Goal: Task Accomplishment & Management: Use online tool/utility

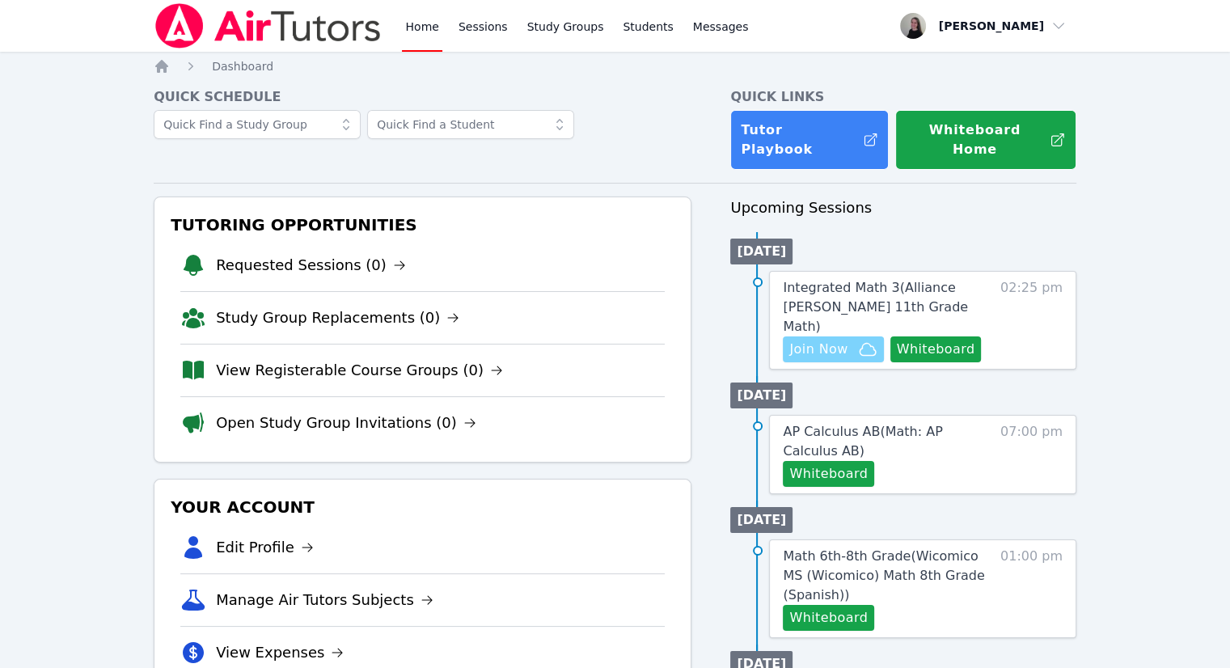
click at [828, 340] on span "Join Now" at bounding box center [818, 349] width 58 height 19
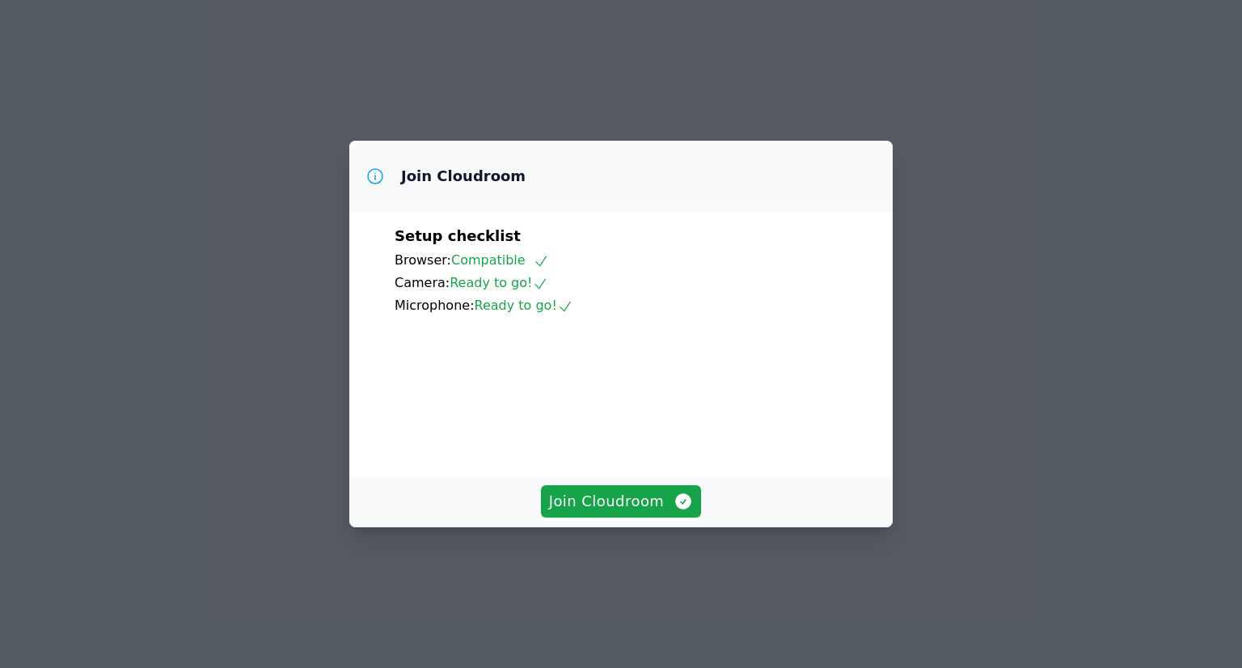
click at [595, 517] on button "Join Cloudroom" at bounding box center [621, 501] width 161 height 32
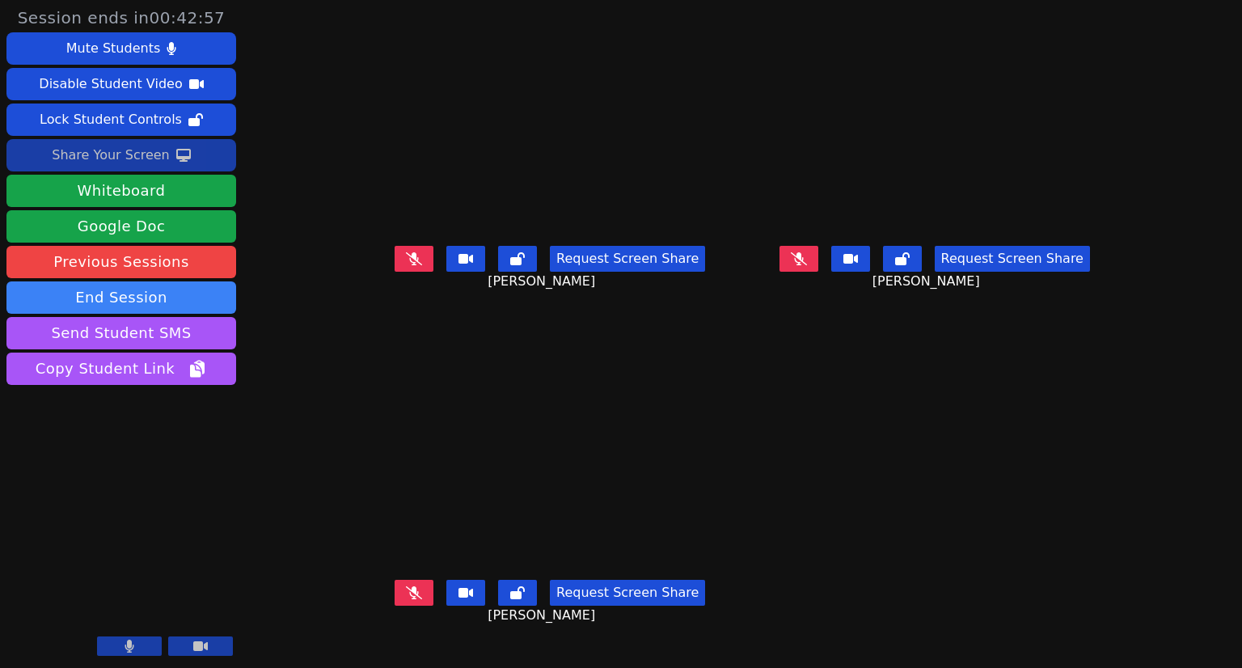
click at [80, 162] on div "Share Your Screen" at bounding box center [111, 155] width 118 height 26
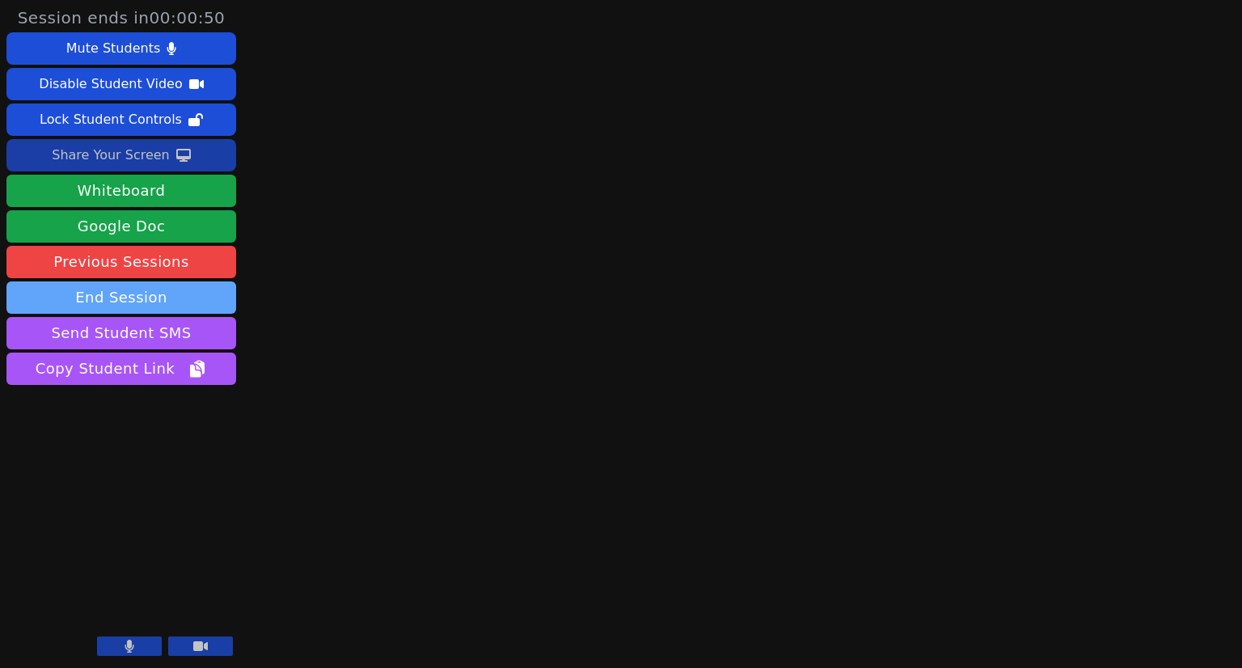
click at [187, 302] on button "End Session" at bounding box center [121, 297] width 230 height 32
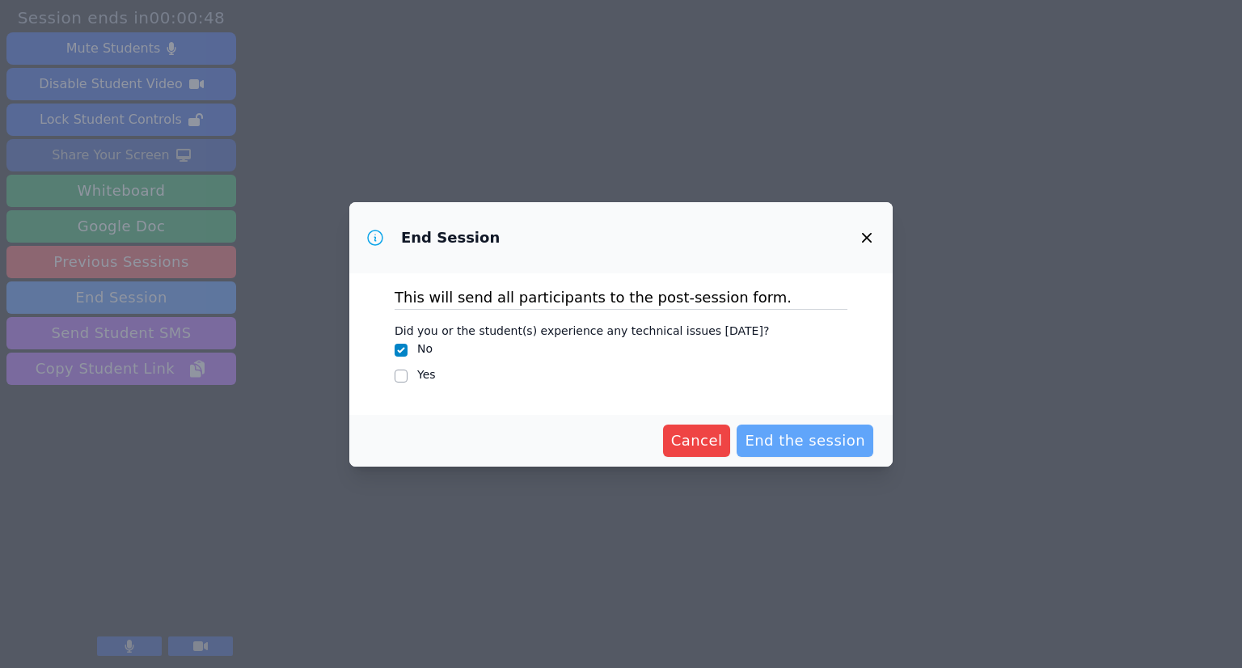
click at [844, 442] on span "End the session" at bounding box center [804, 440] width 120 height 23
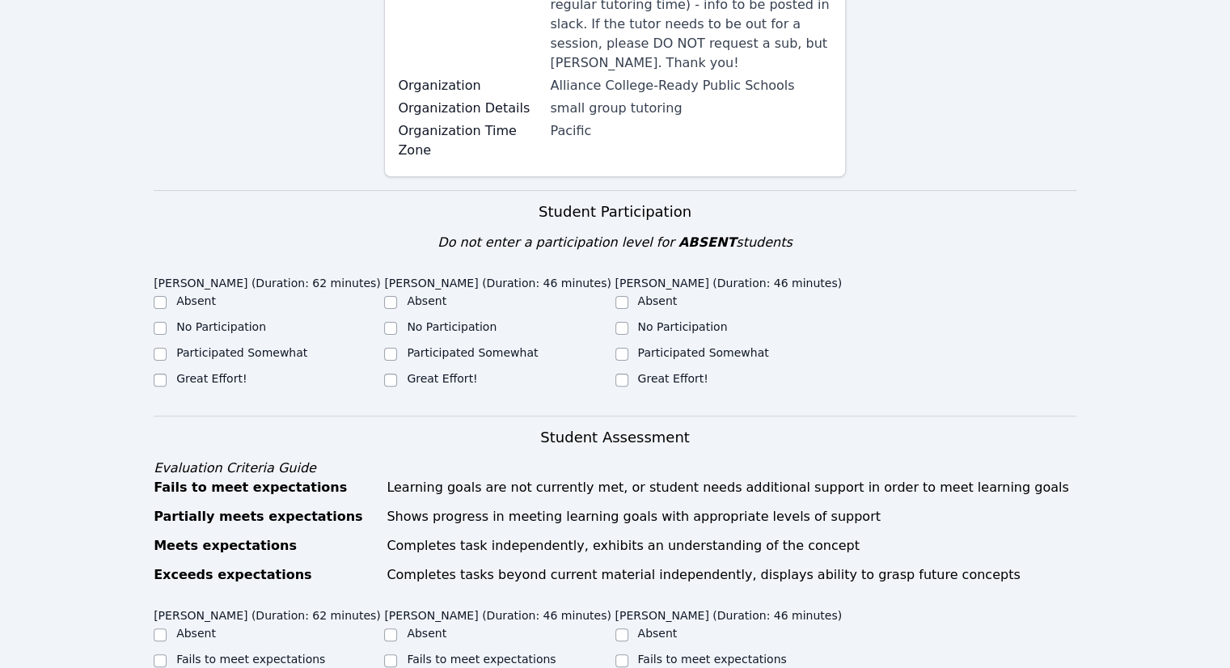
scroll to position [404, 0]
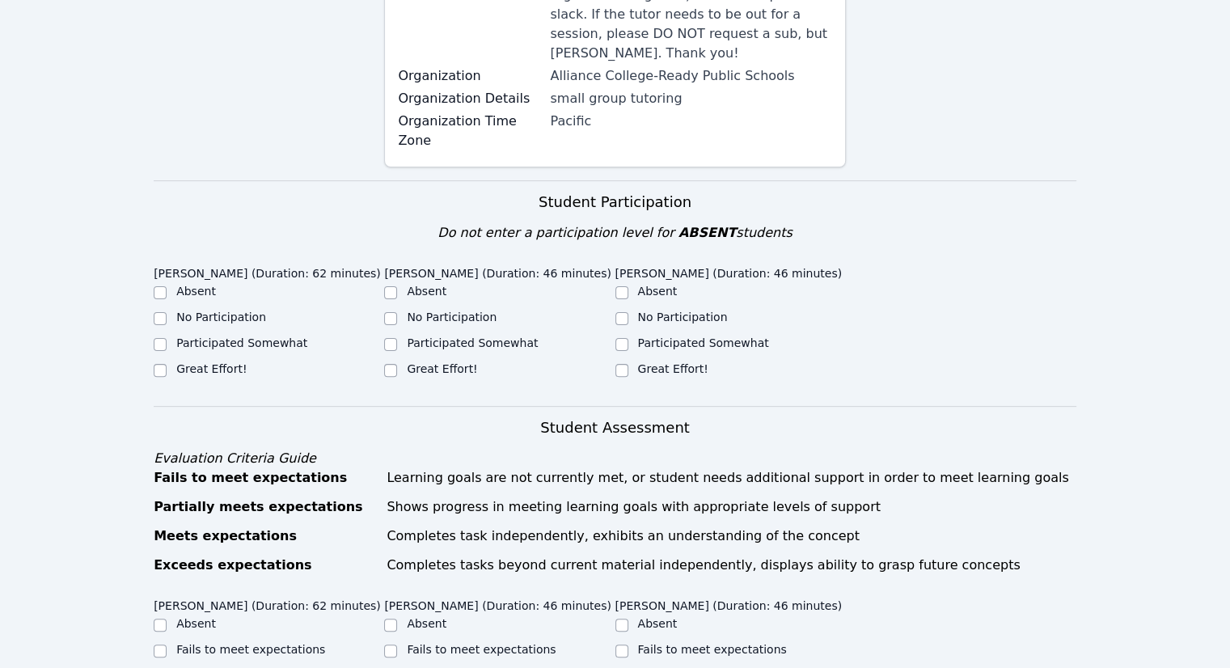
click at [209, 362] on label "Great Effort!" at bounding box center [211, 368] width 70 height 13
click at [167, 364] on input "Great Effort!" at bounding box center [160, 370] width 13 height 13
checkbox input "true"
click at [458, 362] on label "Great Effort!" at bounding box center [442, 368] width 70 height 13
click at [397, 364] on input "Great Effort!" at bounding box center [390, 370] width 13 height 13
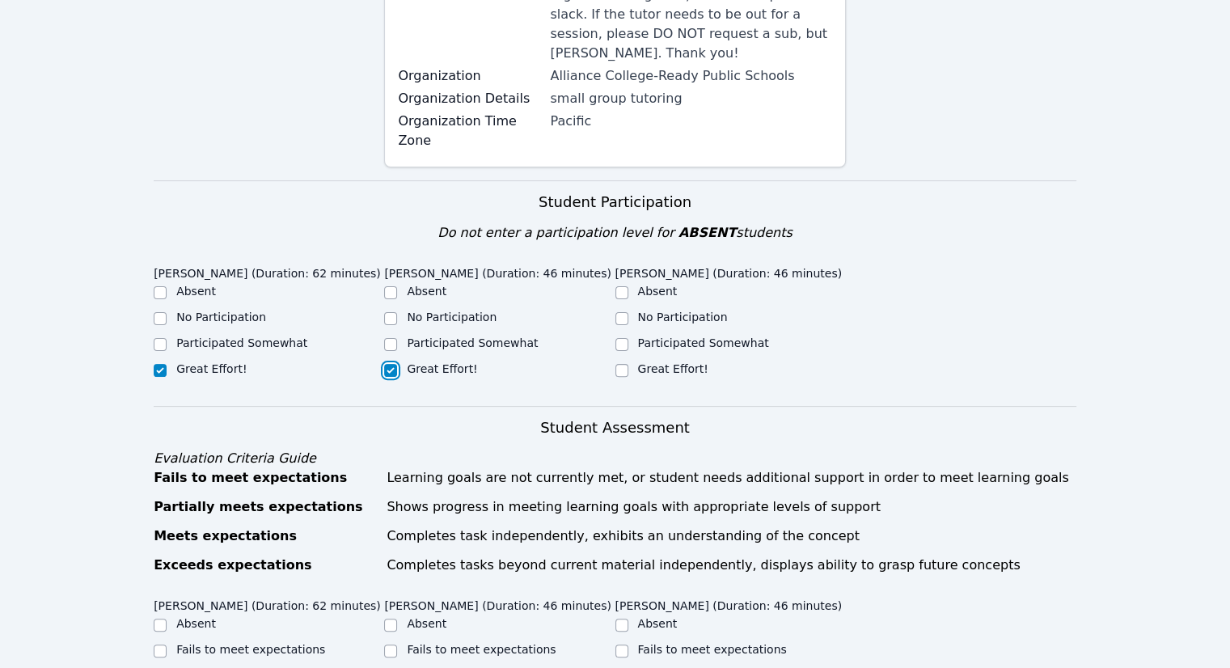
checkbox input "true"
click at [662, 362] on label "Great Effort!" at bounding box center [673, 368] width 70 height 13
click at [628, 364] on input "Great Effort!" at bounding box center [621, 370] width 13 height 13
checkbox input "true"
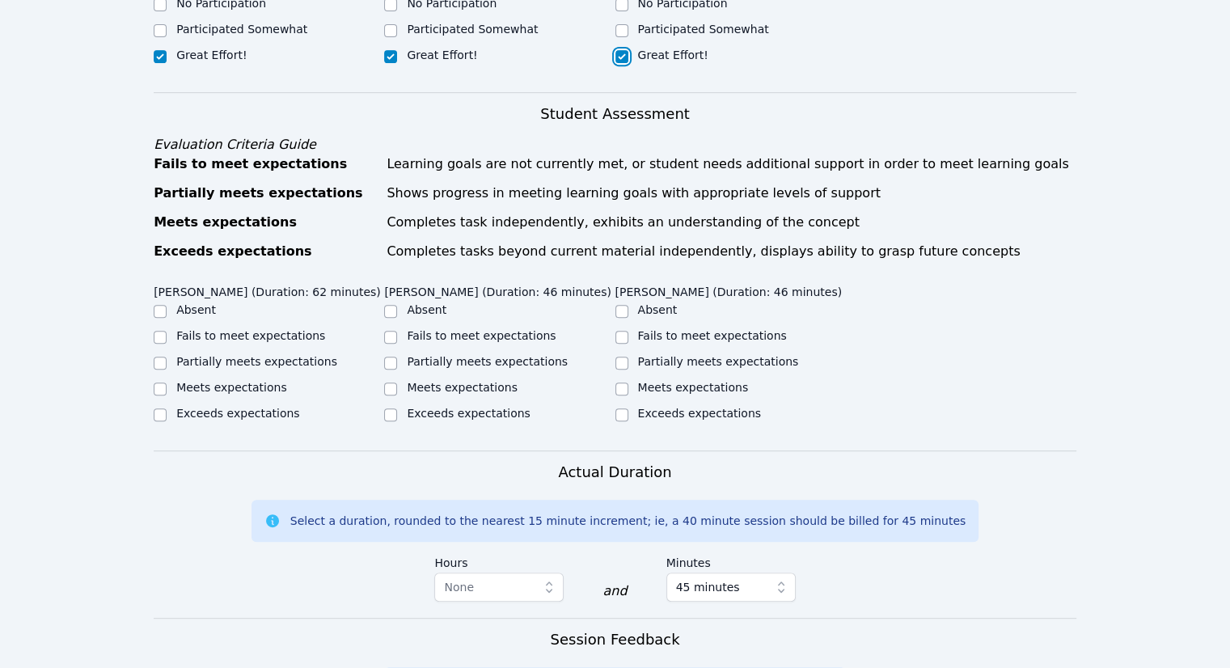
scroll to position [728, 0]
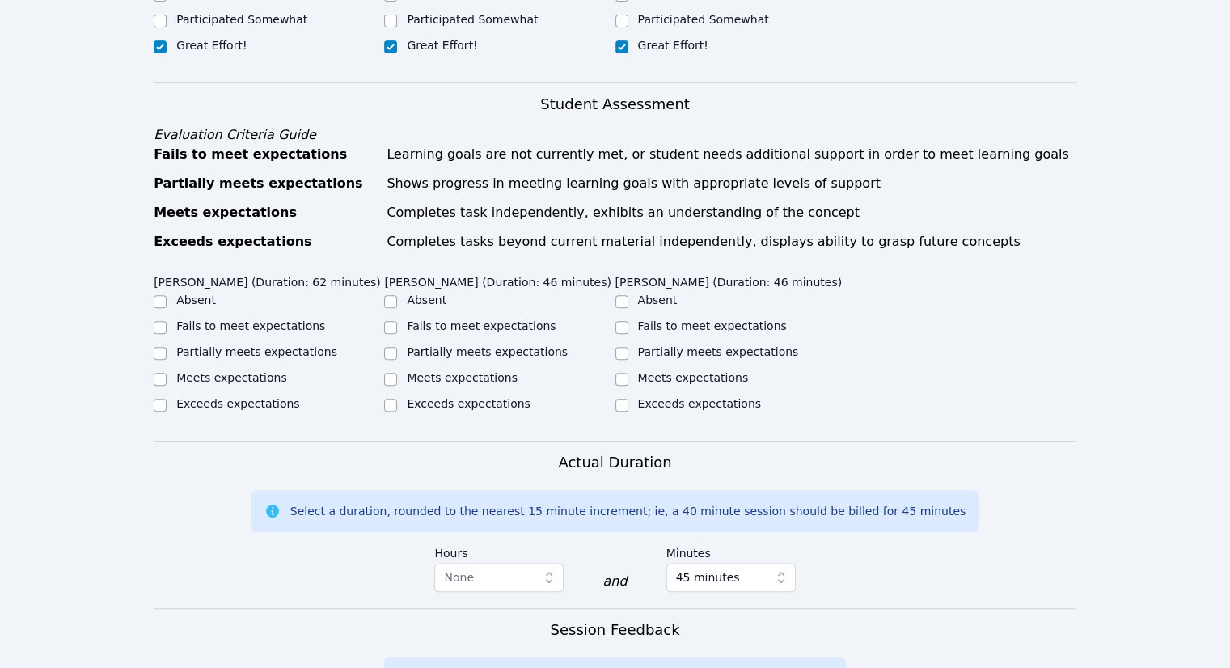
click at [243, 371] on label "Meets expectations" at bounding box center [231, 377] width 111 height 13
click at [167, 373] on input "Meets expectations" at bounding box center [160, 379] width 13 height 13
checkbox input "true"
click at [394, 399] on input "Exceeds expectations" at bounding box center [390, 405] width 13 height 13
checkbox input "true"
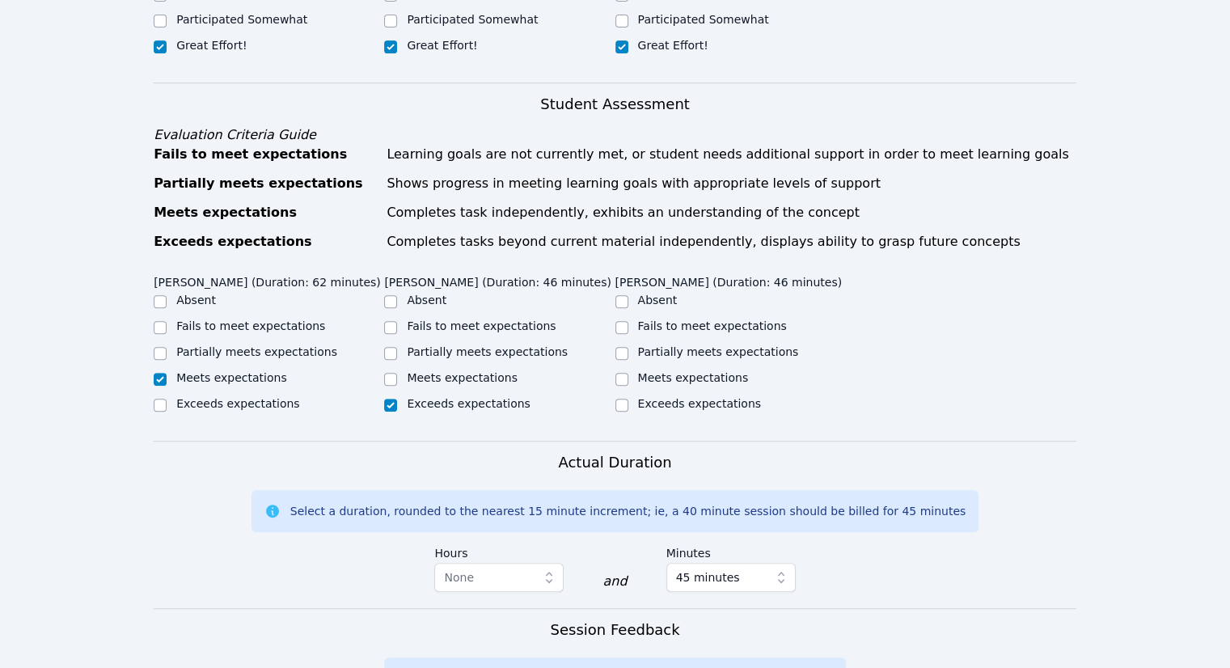
click at [636, 369] on div "Meets expectations" at bounding box center [730, 378] width 230 height 19
click at [600, 369] on div "Meets expectations" at bounding box center [499, 378] width 230 height 19
click at [632, 369] on div "Meets expectations" at bounding box center [730, 378] width 230 height 19
click at [627, 373] on input "Meets expectations" at bounding box center [621, 379] width 13 height 13
checkbox input "true"
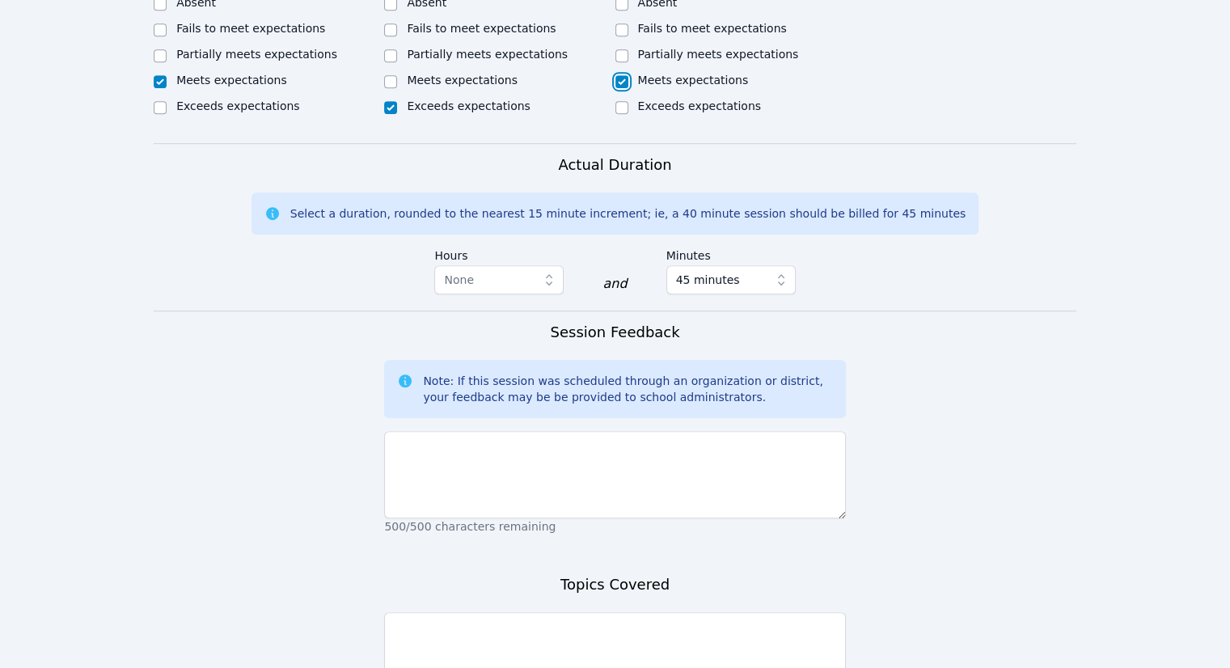
scroll to position [1051, 0]
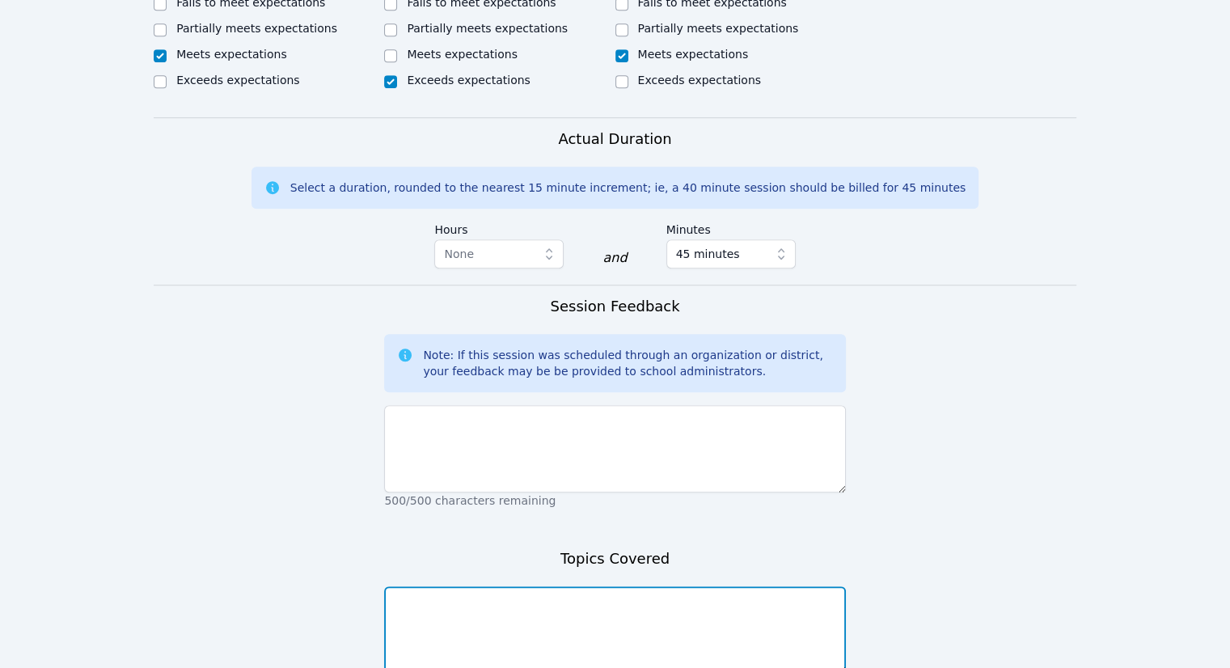
click at [560, 586] on textarea at bounding box center [614, 629] width 461 height 87
type textarea "Student packet"
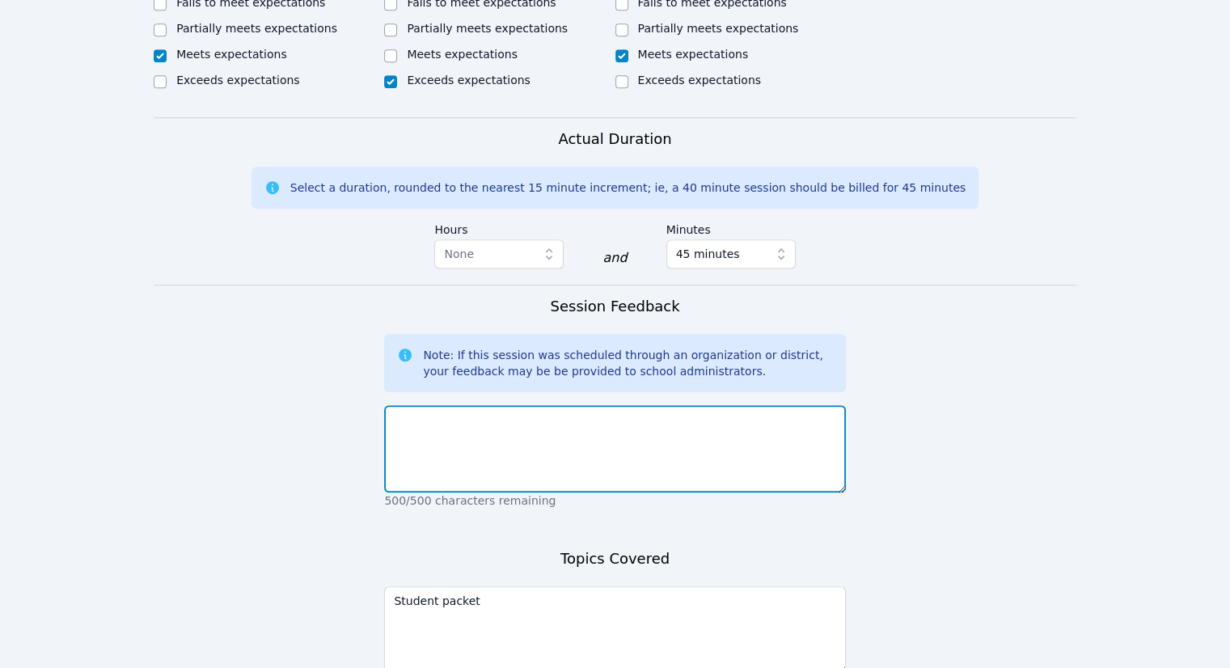
click at [496, 405] on textarea at bounding box center [614, 448] width 461 height 87
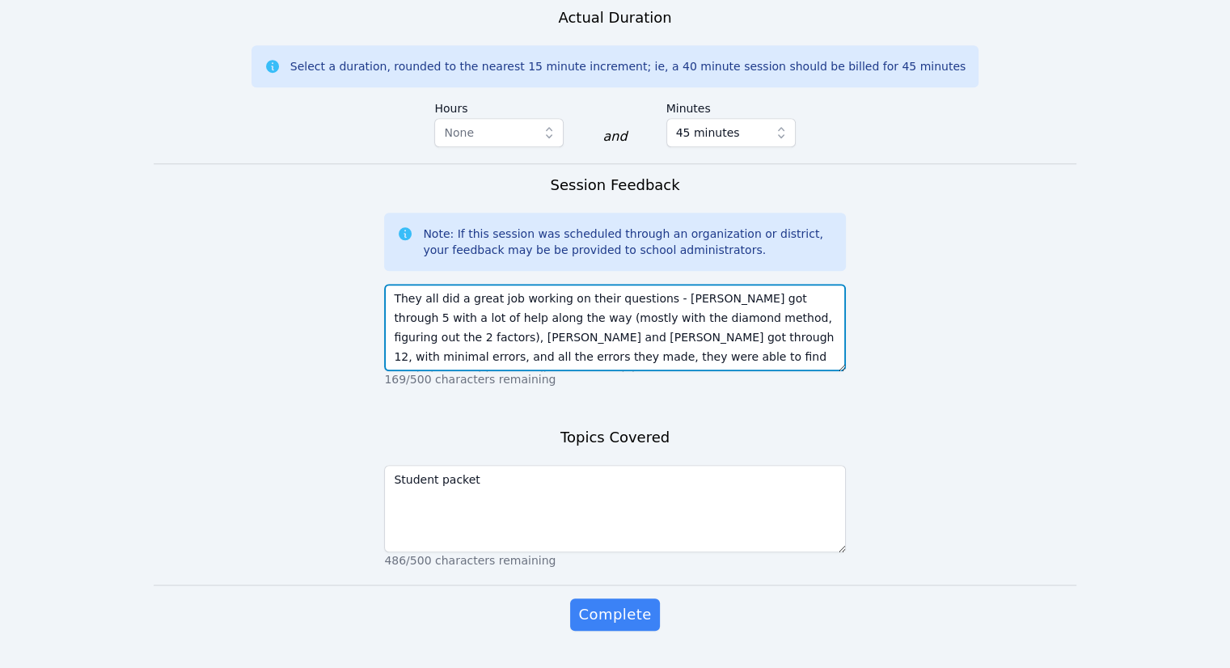
scroll to position [1173, 0]
type textarea "They all did a great job working on their questions - [PERSON_NAME] got through…"
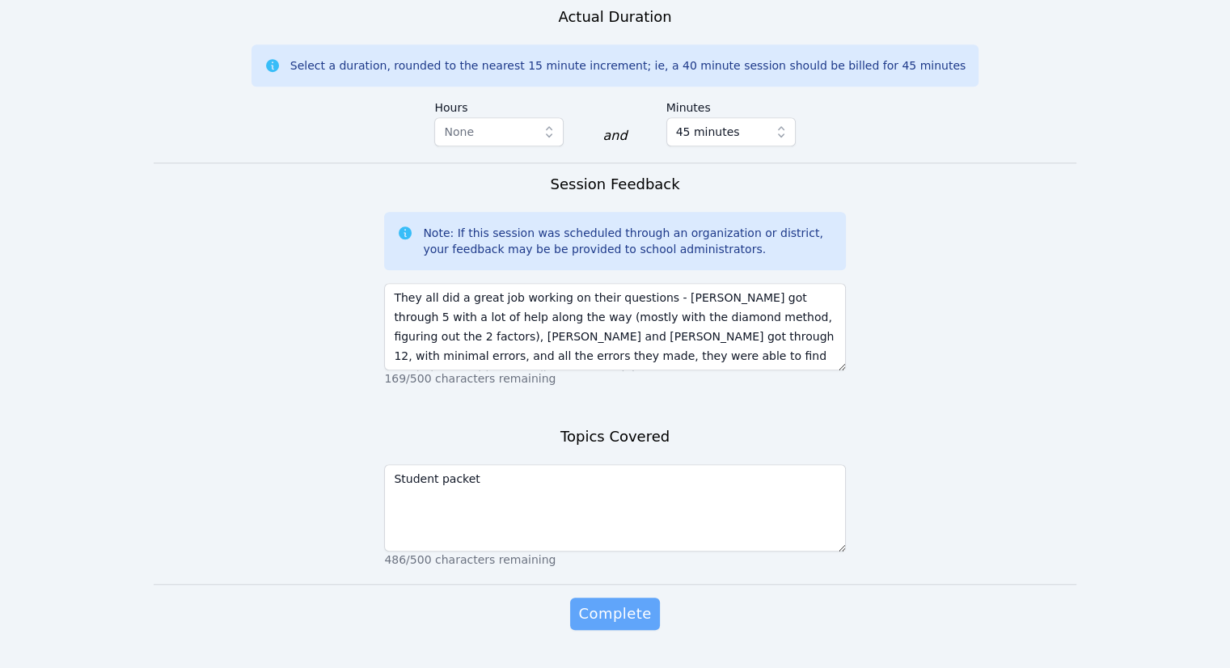
click at [608, 602] on span "Complete" at bounding box center [614, 613] width 73 height 23
